Goal: Check status: Check status

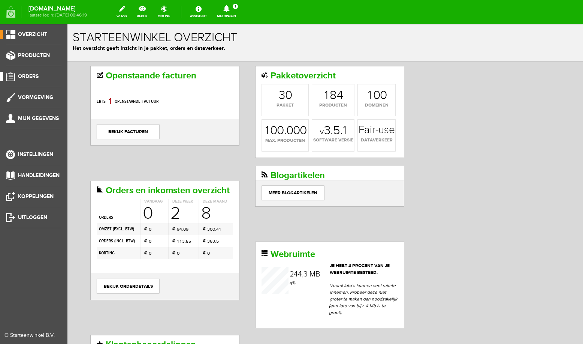
click at [29, 80] on link "Orders" at bounding box center [30, 76] width 61 height 9
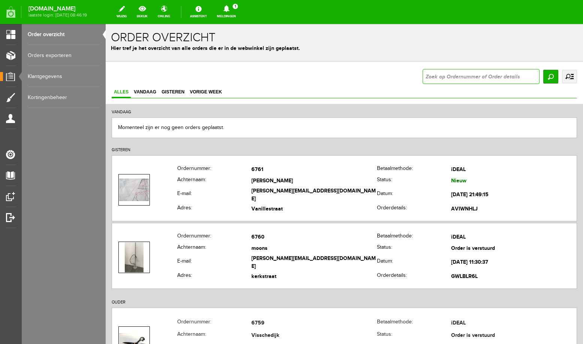
click at [484, 75] on input "text" at bounding box center [481, 76] width 117 height 15
type input "6687"
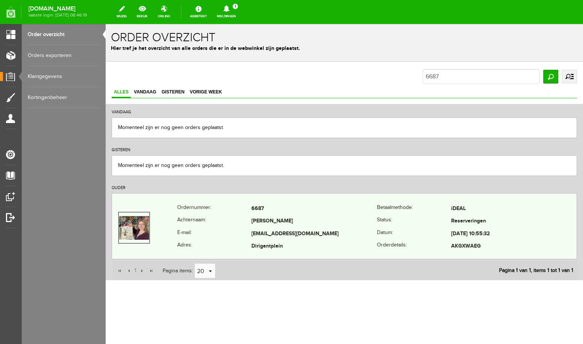
click at [289, 233] on td "[EMAIL_ADDRESS][DOMAIN_NAME]" at bounding box center [315, 234] width 126 height 13
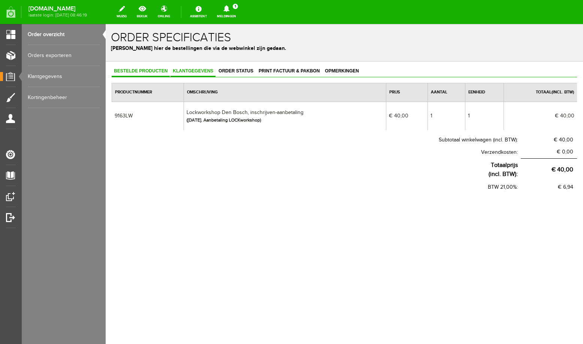
click at [198, 72] on span "Klantgegevens" at bounding box center [193, 70] width 45 height 5
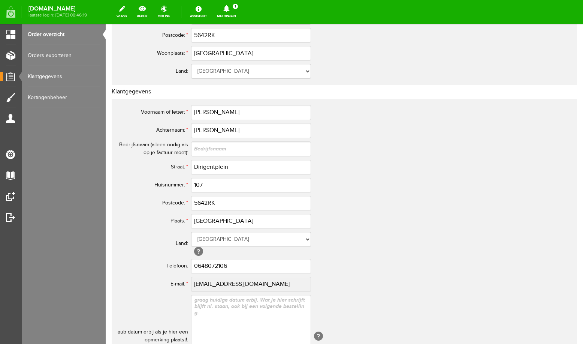
scroll to position [319, 0]
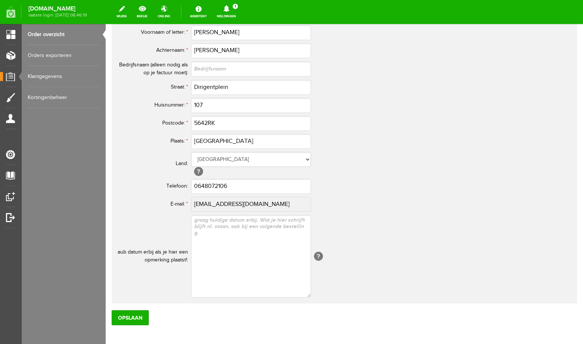
click at [455, 173] on td "Aruba [GEOGRAPHIC_DATA] Denemarken [GEOGRAPHIC_DATA] [GEOGRAPHIC_DATA] Italië L…" at bounding box center [333, 163] width 285 height 27
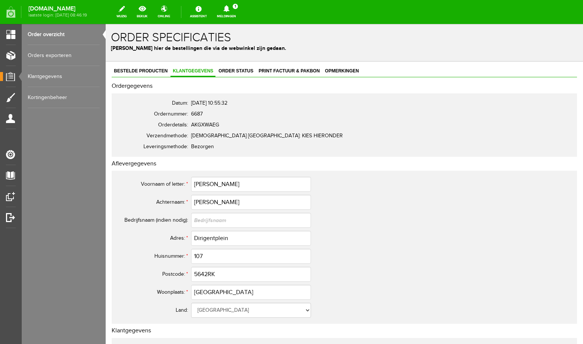
click at [54, 35] on link "Order overzicht" at bounding box center [64, 34] width 72 height 21
